Goal: Task Accomplishment & Management: Use online tool/utility

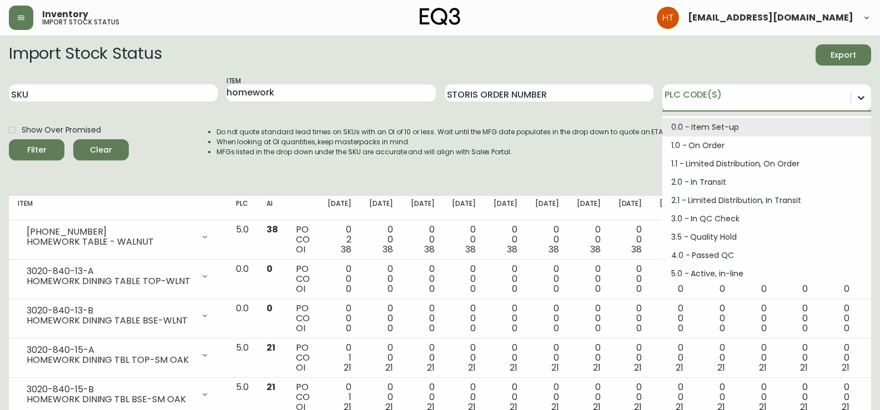
click at [857, 102] on icon at bounding box center [860, 97] width 11 height 11
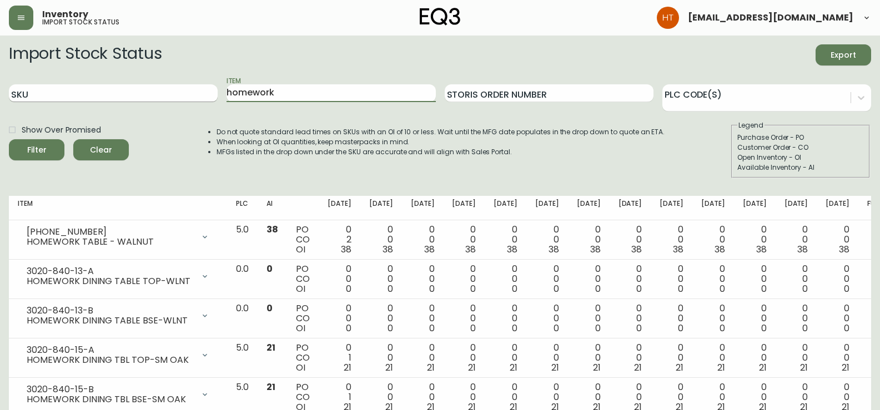
drag, startPoint x: 342, startPoint y: 92, endPoint x: 151, endPoint y: 94, distance: 190.9
click at [151, 94] on div "SKU Item homework Storis Order Number PLC Code(s)" at bounding box center [440, 93] width 862 height 36
click at [863, 104] on div at bounding box center [861, 98] width 20 height 20
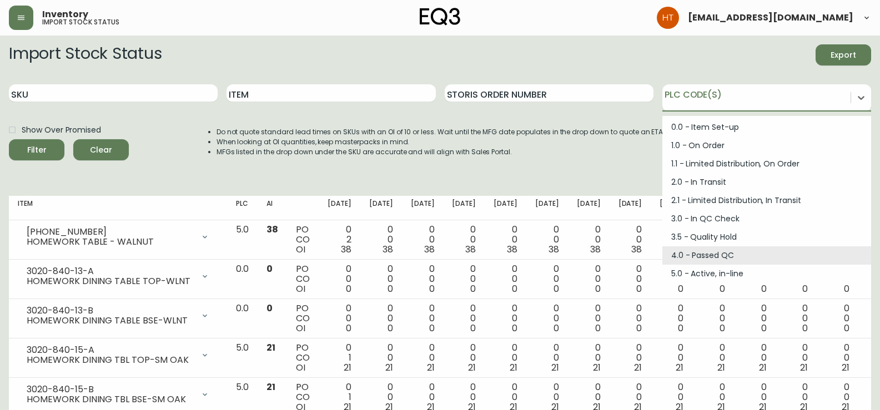
click at [715, 253] on div "4.0 - Passed QC" at bounding box center [766, 255] width 209 height 18
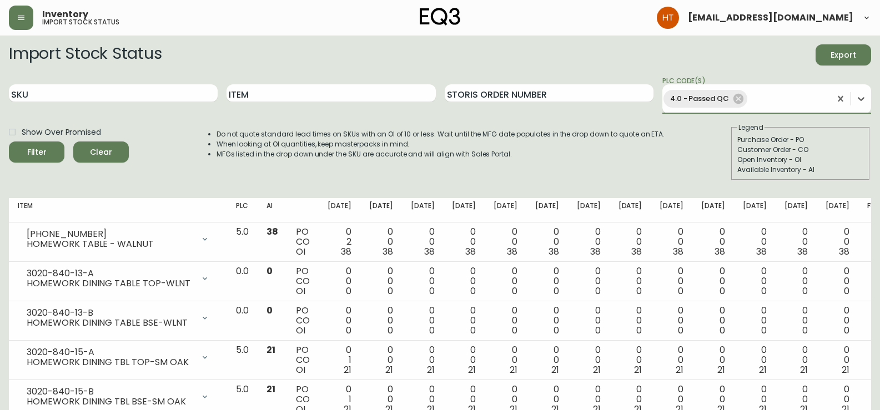
click at [9, 142] on button "Filter" at bounding box center [36, 152] width 55 height 21
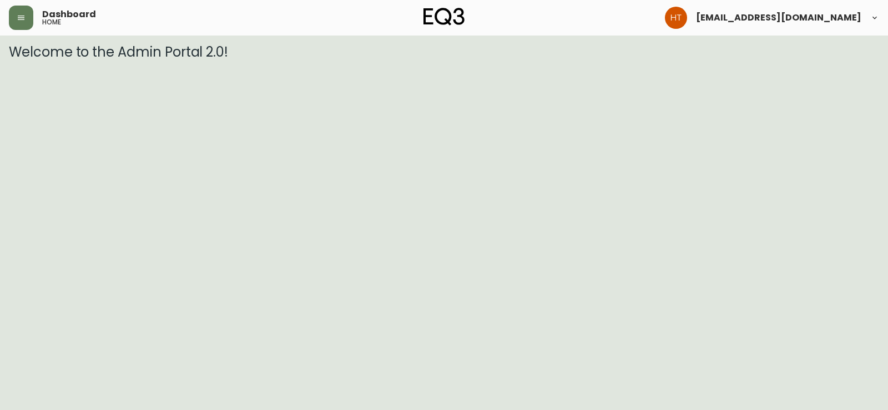
click at [36, 17] on div "Dashboard home" at bounding box center [154, 18] width 290 height 24
click at [22, 13] on icon "button" at bounding box center [21, 17] width 9 height 9
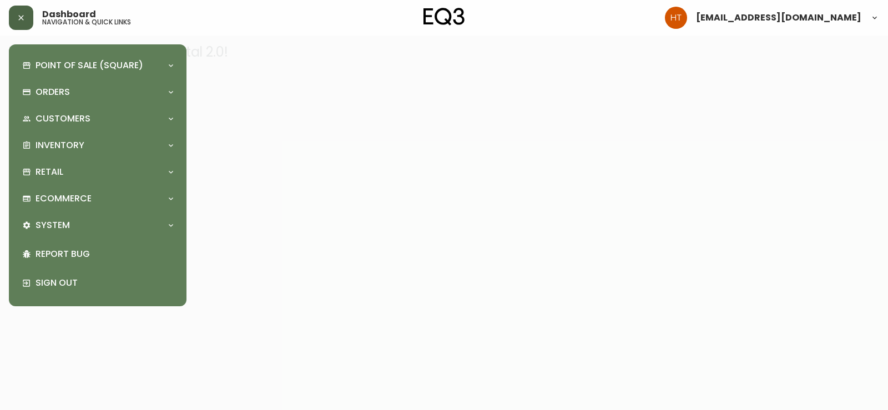
click at [44, 133] on div "Point of Sale (Square) Payments Virtual Terminal Transactions Search Terminals …" at bounding box center [98, 175] width 160 height 244
click at [44, 143] on p "Inventory" at bounding box center [60, 145] width 49 height 12
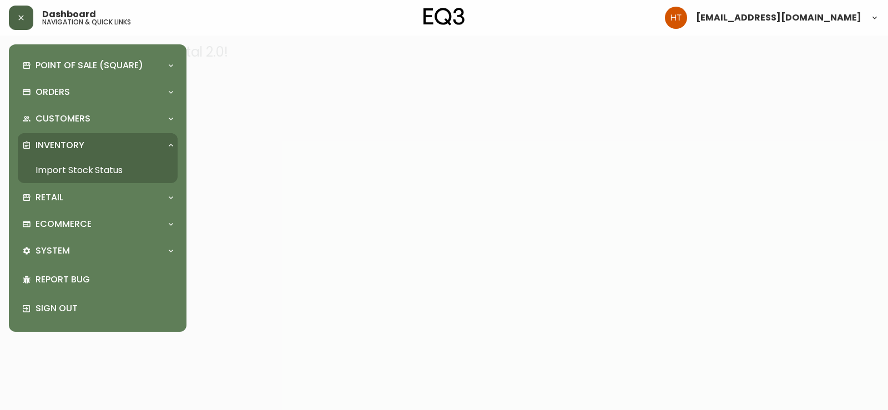
click at [47, 172] on link "Import Stock Status" at bounding box center [98, 171] width 160 height 26
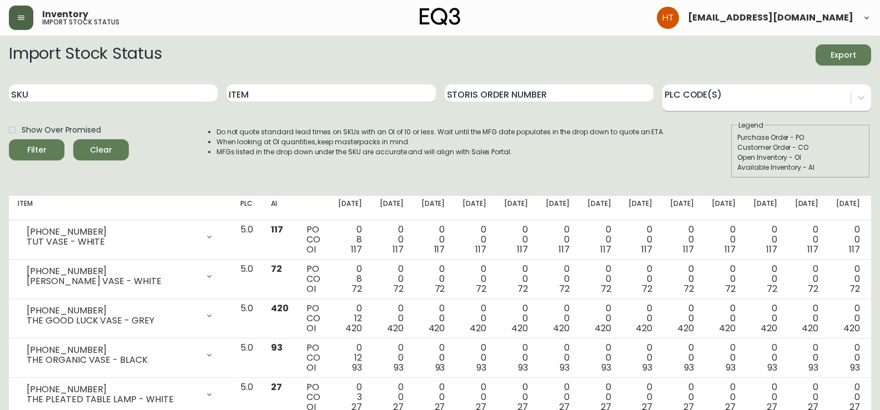
click at [716, 100] on div at bounding box center [756, 96] width 188 height 17
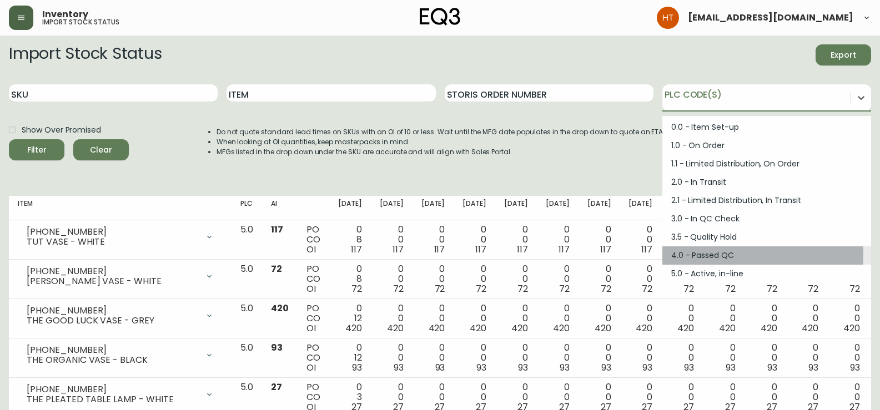
click at [702, 255] on div "4.0 - Passed QC" at bounding box center [766, 255] width 209 height 18
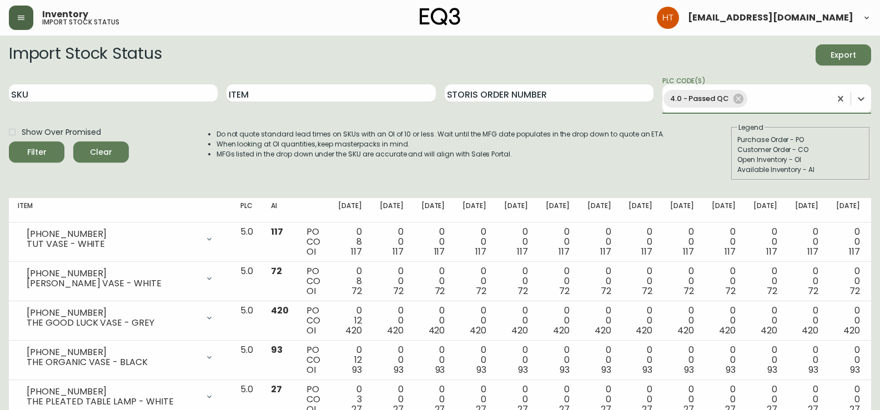
click at [9, 142] on button "Filter" at bounding box center [36, 152] width 55 height 21
